Goal: Transaction & Acquisition: Obtain resource

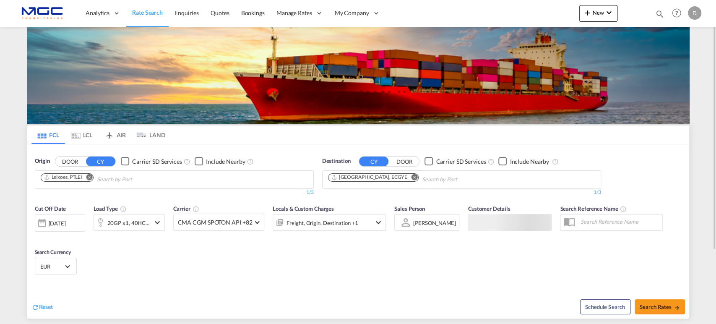
scroll to position [93, 0]
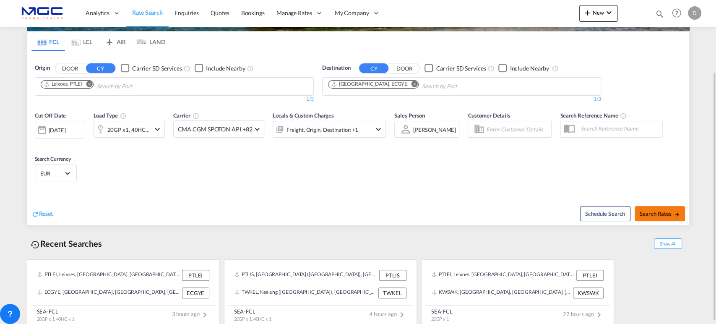
click at [637, 210] on button "Search Rates" at bounding box center [659, 213] width 50 height 15
type input "PTLEI to ECGYE / [DATE]"
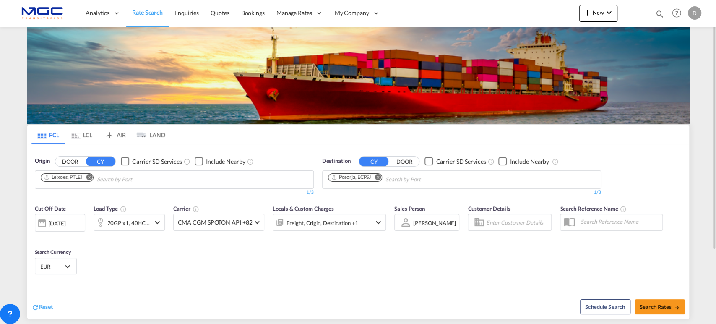
click at [88, 175] on md-icon "Remove" at bounding box center [89, 177] width 6 height 6
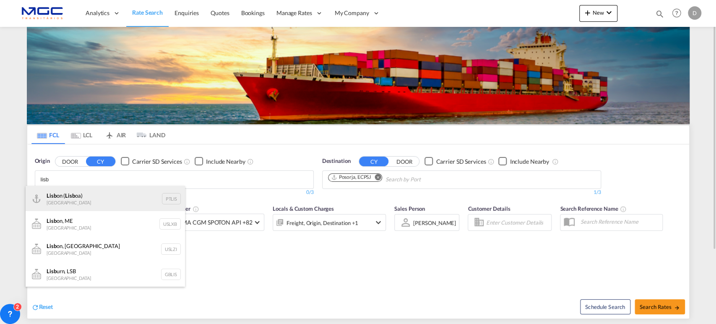
type input "lisb"
click at [107, 203] on div "Lisb on ( Lisb oa) Portugal PTLIS" at bounding box center [105, 198] width 159 height 25
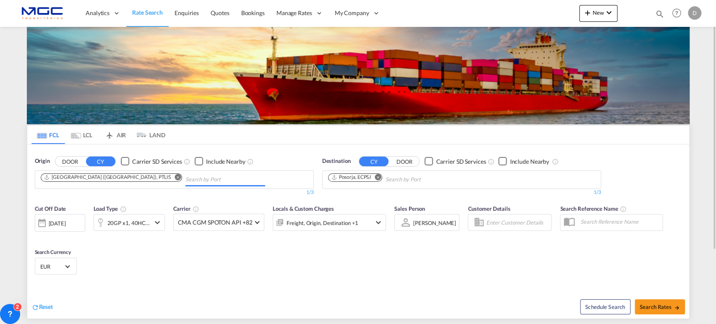
click at [378, 177] on md-icon "Remove" at bounding box center [377, 177] width 6 height 6
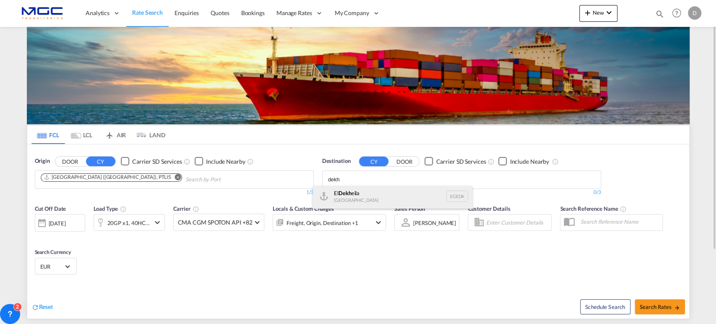
type input "dekh"
click at [358, 197] on div "El Dekh eila Egypt EGEDK" at bounding box center [392, 195] width 159 height 25
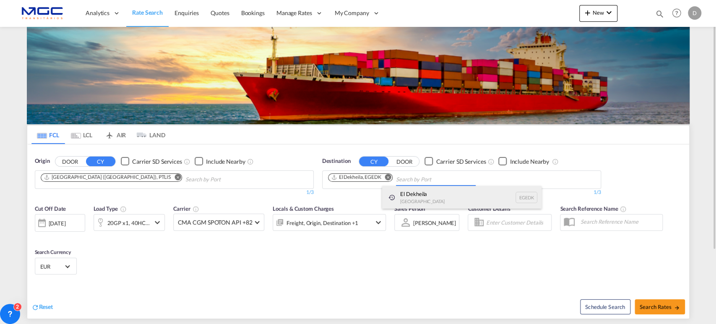
scroll to position [0, 0]
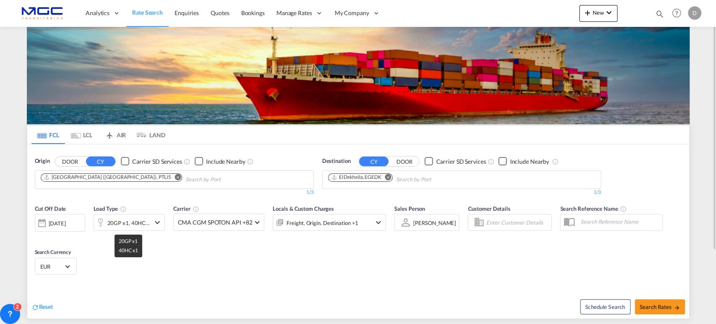
click at [144, 220] on div "20GP x1, 40HC x1" at bounding box center [128, 223] width 43 height 12
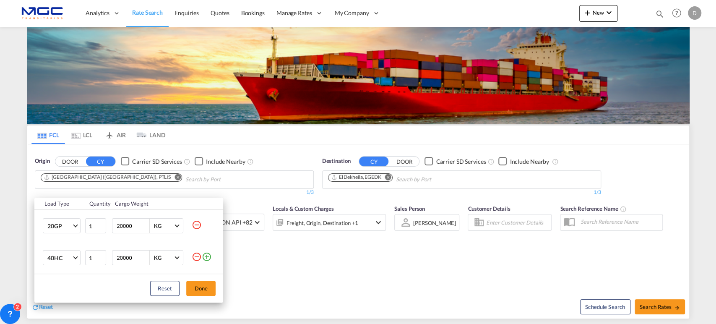
click at [197, 223] on md-icon "icon-minus-circle-outline" at bounding box center [197, 225] width 10 height 10
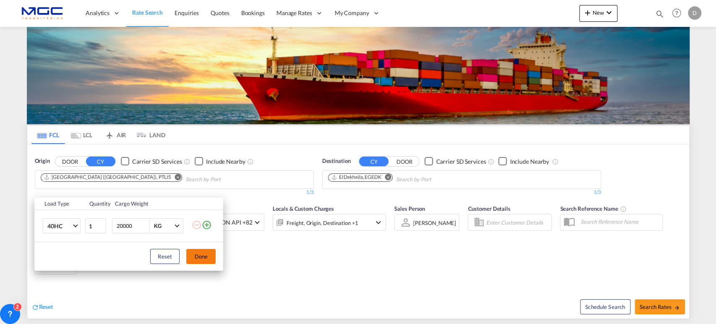
click at [205, 262] on button "Done" at bounding box center [200, 256] width 29 height 15
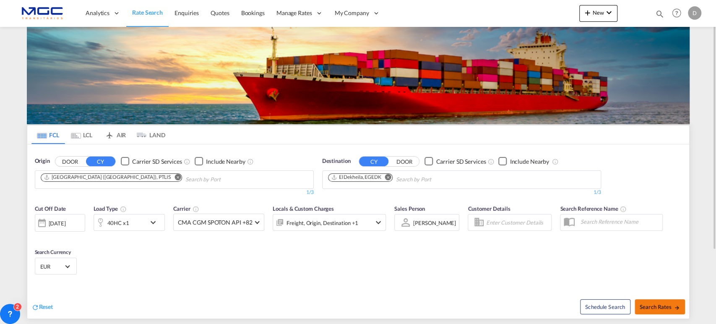
click at [639, 306] on button "Search Rates" at bounding box center [659, 306] width 50 height 15
type input "PTLIS to EGEDK / 21 Aug 2025"
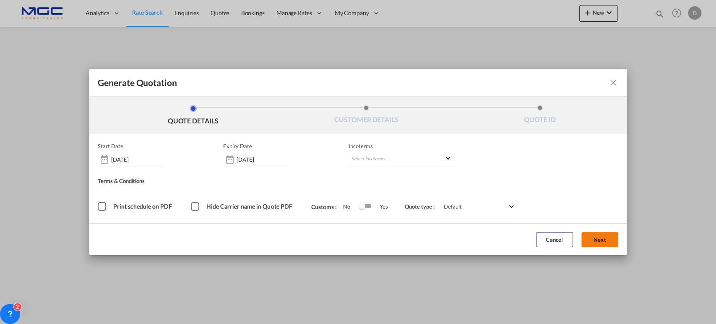
click at [602, 237] on button "Next" at bounding box center [599, 239] width 37 height 15
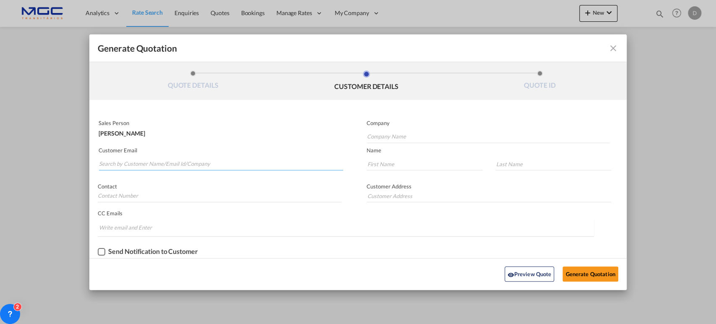
drag, startPoint x: 104, startPoint y: 161, endPoint x: 169, endPoint y: 173, distance: 65.4
click at [106, 161] on input "Search by Customer Name/Email Id/Company" at bounding box center [221, 164] width 244 height 13
paste input "opr1@honestshipping.net"
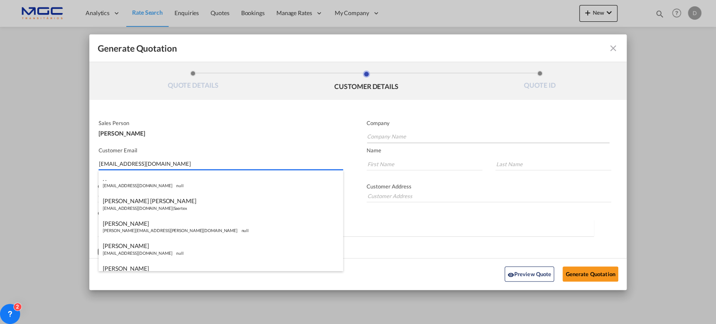
type input "opr1@honestshipping.net"
click at [411, 135] on input "Company Name" at bounding box center [488, 136] width 243 height 13
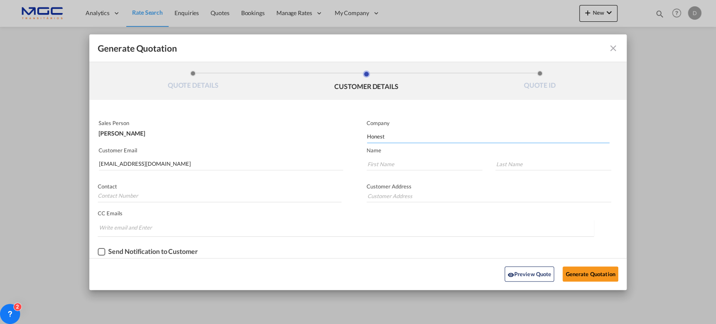
type input "Honest"
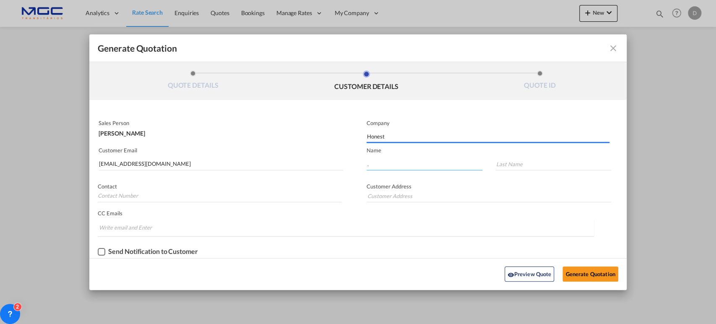
type input "."
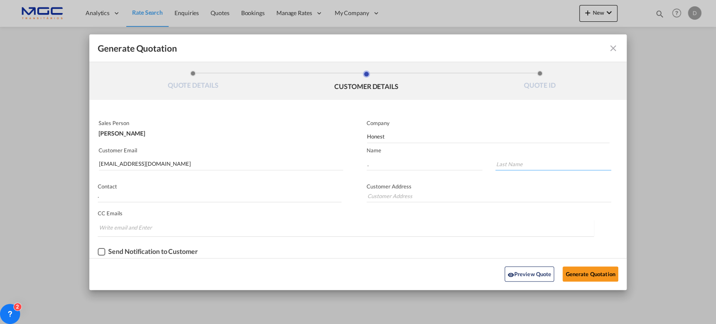
click at [507, 166] on input "Generate QuotationQUOTE ..." at bounding box center [553, 164] width 116 height 13
type input "."
drag, startPoint x: 107, startPoint y: 196, endPoint x: 83, endPoint y: 195, distance: 23.1
click at [83, 195] on div "Generate Quotation QUOTE DETAILS CUSTOMER DETAILS QUOTE ID Start Date 21 Aug 20…" at bounding box center [358, 162] width 716 height 324
click at [597, 273] on button "Generate Quotation" at bounding box center [589, 273] width 55 height 15
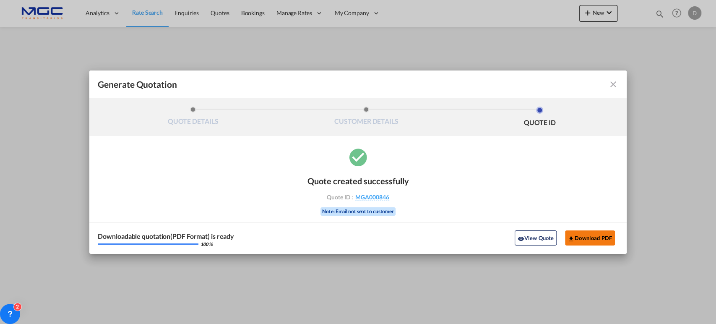
click at [586, 238] on button "Download PDF" at bounding box center [590, 237] width 50 height 15
